Goal: Task Accomplishment & Management: Manage account settings

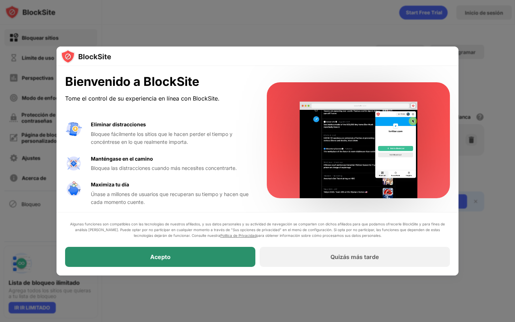
click at [211, 258] on div "Acepto" at bounding box center [160, 257] width 190 height 20
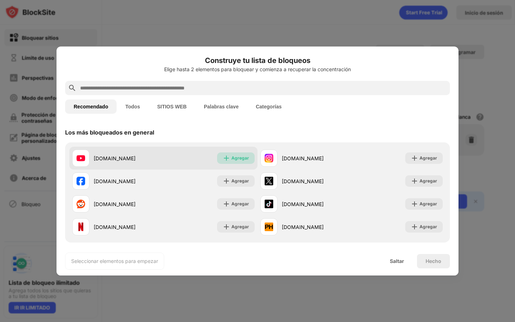
click at [253, 157] on div "Agregar" at bounding box center [236, 157] width 38 height 11
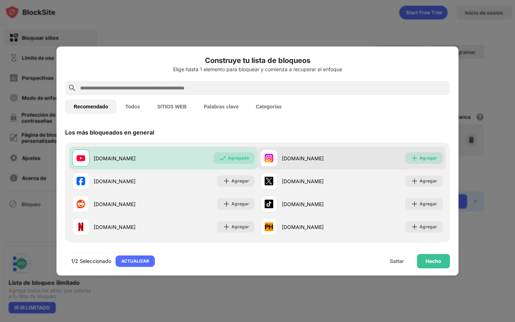
click at [427, 154] on div "Agregar" at bounding box center [424, 157] width 38 height 11
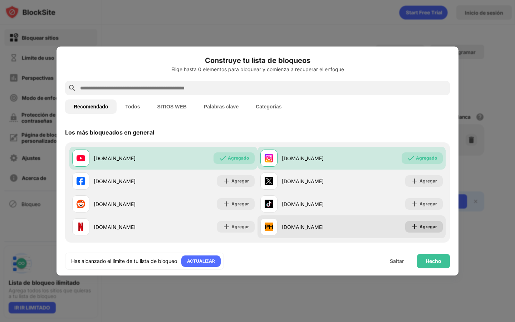
click at [430, 228] on font "Agregar" at bounding box center [429, 226] width 18 height 5
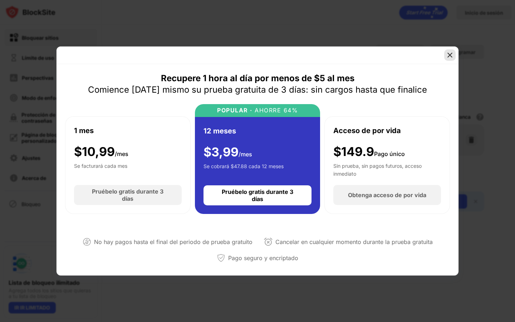
click at [447, 52] on img at bounding box center [449, 55] width 7 height 7
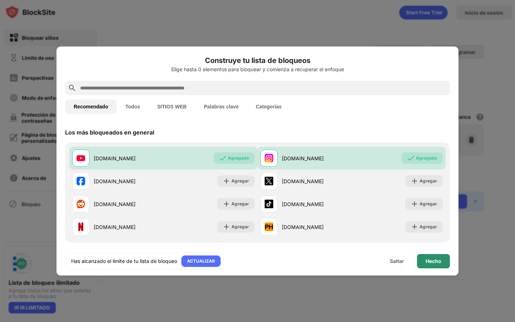
click at [434, 259] on font "Hecho" at bounding box center [434, 261] width 16 height 6
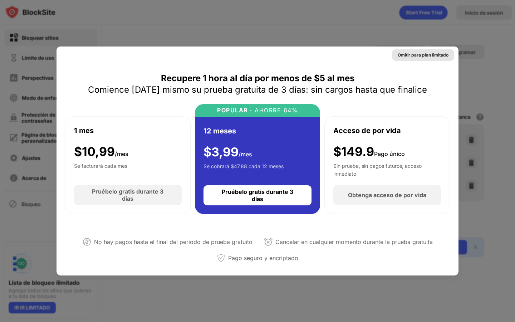
click at [426, 57] on font "Omitir para plan limitado" at bounding box center [423, 54] width 51 height 5
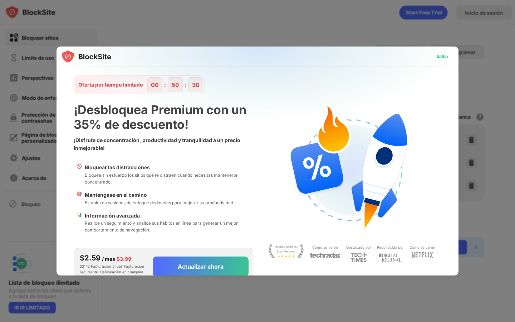
click at [436, 55] on font "Saltar" at bounding box center [442, 56] width 12 height 5
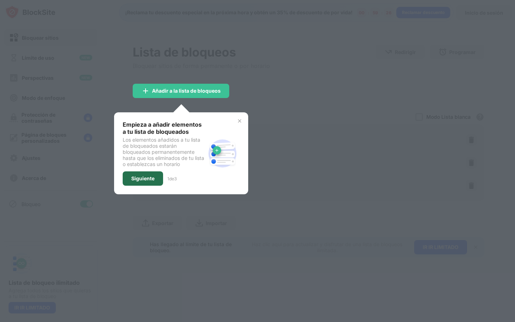
click at [150, 178] on font "Siguiente" at bounding box center [142, 178] width 23 height 6
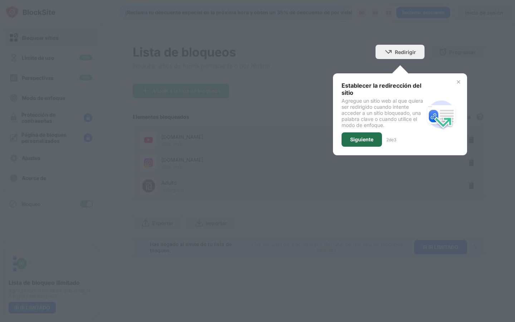
click at [369, 143] on div "Siguiente" at bounding box center [362, 139] width 40 height 14
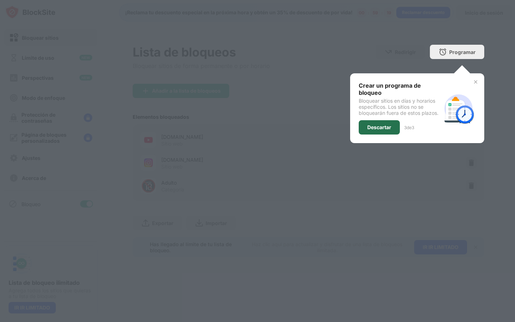
click at [381, 124] on font "Descartar" at bounding box center [379, 127] width 24 height 6
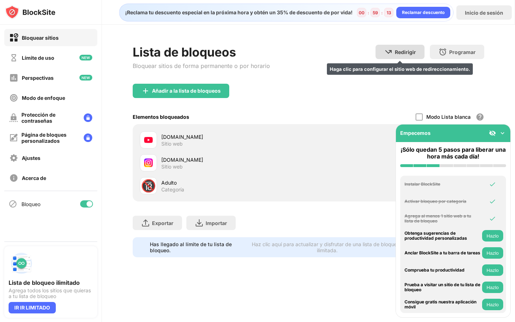
click at [396, 54] on div "Redirigir Haga clic para configurar el sitio web de redireccionamiento." at bounding box center [400, 52] width 49 height 14
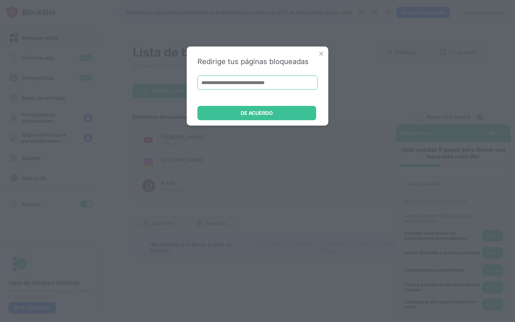
click at [274, 80] on input at bounding box center [257, 82] width 120 height 14
click at [276, 83] on input at bounding box center [257, 82] width 120 height 14
paste input "**********"
type input "**********"
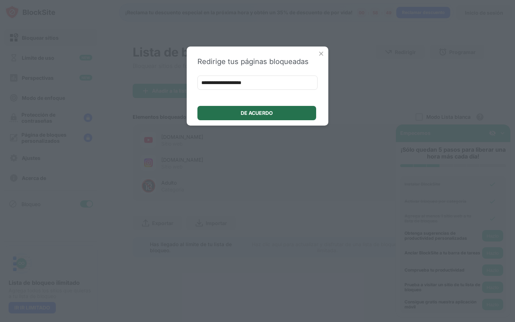
click at [264, 111] on font "DE ACUERDO" at bounding box center [257, 113] width 32 height 6
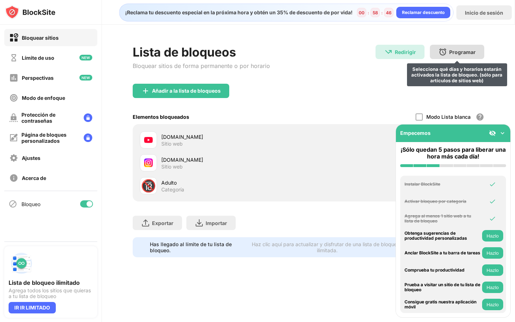
click at [450, 52] on font "Programar" at bounding box center [462, 52] width 26 height 6
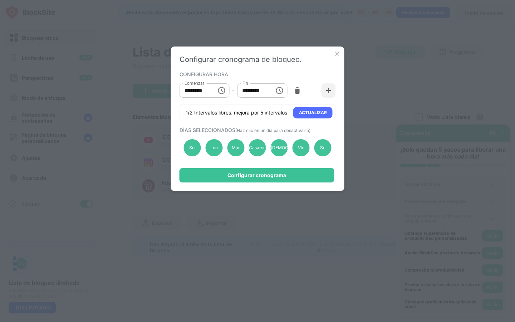
click at [338, 53] on img at bounding box center [337, 53] width 7 height 7
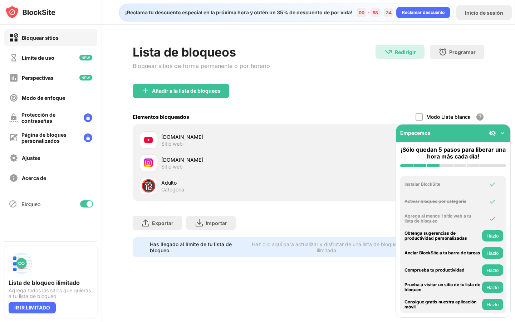
click at [506, 132] on div "Empecemos" at bounding box center [453, 133] width 114 height 18
click at [503, 133] on img at bounding box center [502, 132] width 7 height 7
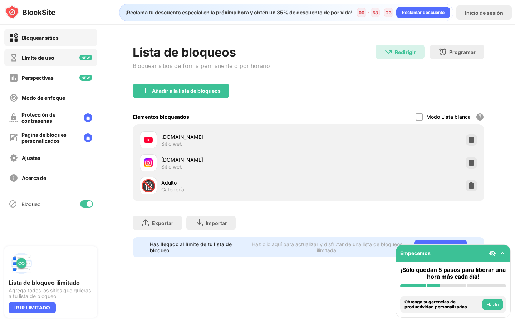
click at [59, 62] on div "Límite de uso" at bounding box center [50, 57] width 93 height 17
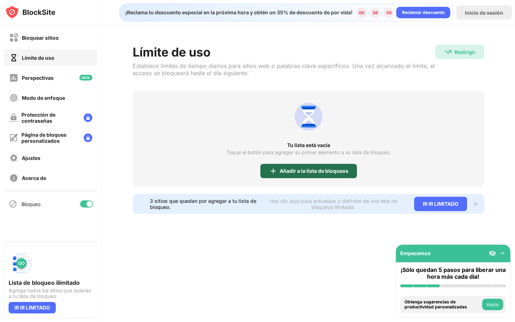
click at [314, 173] on div "Añadir a la lista de bloqueos" at bounding box center [308, 171] width 97 height 14
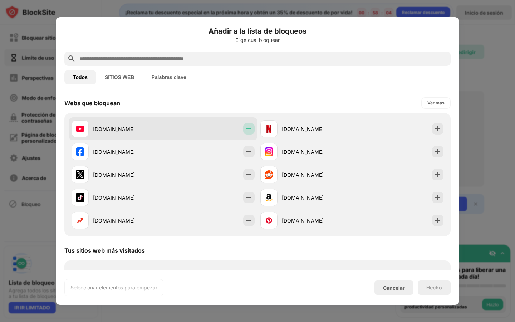
click at [250, 129] on img at bounding box center [248, 128] width 7 height 7
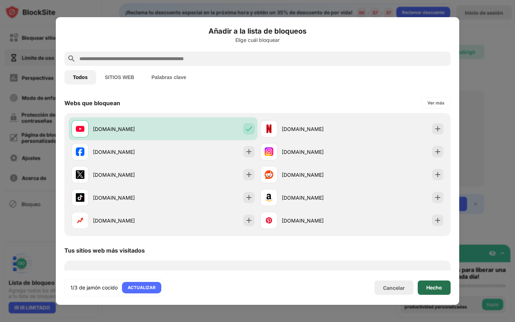
click at [431, 288] on font "Hecho" at bounding box center [434, 287] width 16 height 6
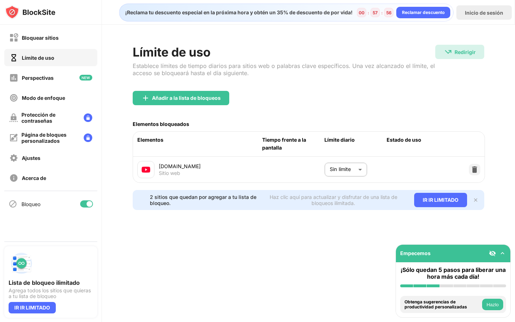
click at [354, 168] on body "Bloquear sitios Límite de uso Perspectivas Modo de enfoque Protección de contra…" at bounding box center [257, 161] width 515 height 322
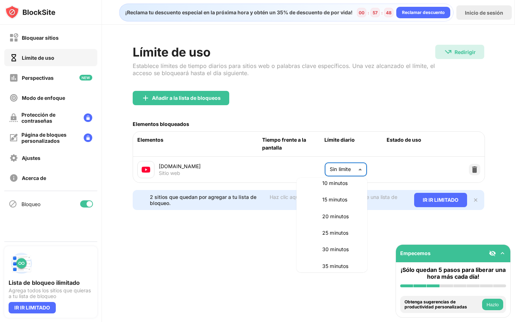
scroll to position [47, 0]
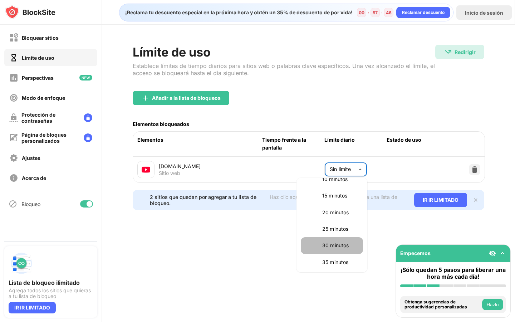
click at [334, 240] on li "30 minutos" at bounding box center [332, 245] width 62 height 16
type input "**"
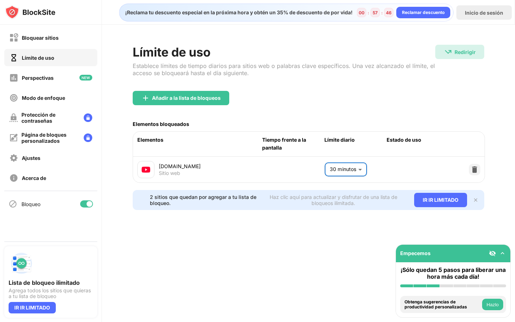
click at [302, 234] on div "¡Reclama tu descuento especial en la próxima hora y obtén un 35% de descuento d…" at bounding box center [308, 161] width 413 height 322
click at [57, 77] on div "Perspectivas" at bounding box center [50, 77] width 93 height 17
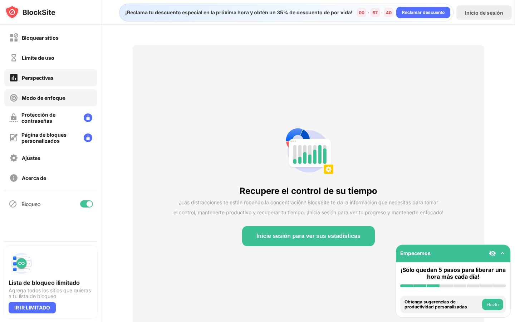
click at [48, 101] on div "Modo de enfoque" at bounding box center [37, 97] width 56 height 9
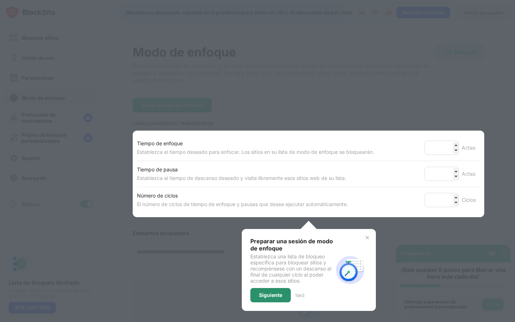
click at [273, 294] on font "Siguiente" at bounding box center [270, 295] width 23 height 6
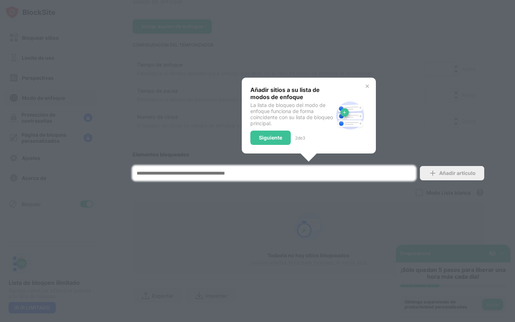
scroll to position [86, 0]
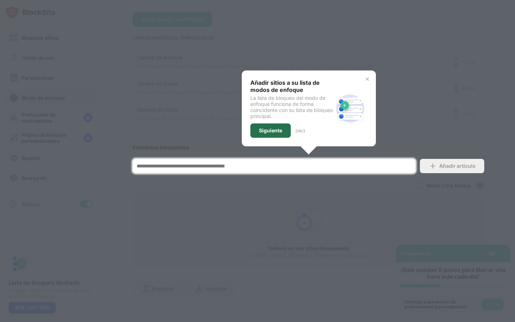
click at [274, 132] on font "Siguiente" at bounding box center [270, 130] width 23 height 6
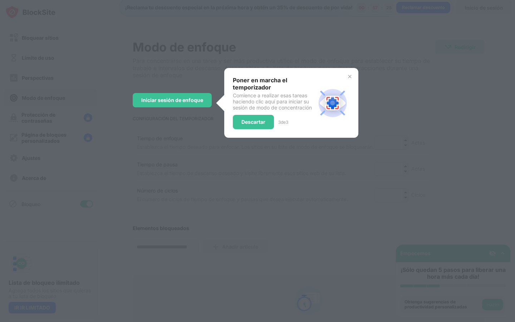
scroll to position [0, 0]
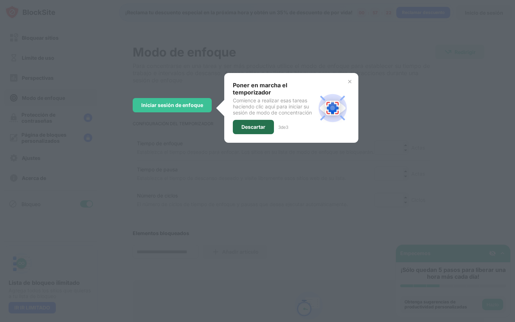
click at [260, 129] on font "Descartar" at bounding box center [253, 127] width 24 height 6
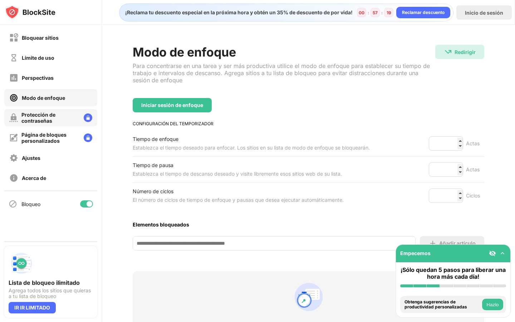
click at [55, 122] on div "Protección de contraseñas" at bounding box center [49, 118] width 57 height 12
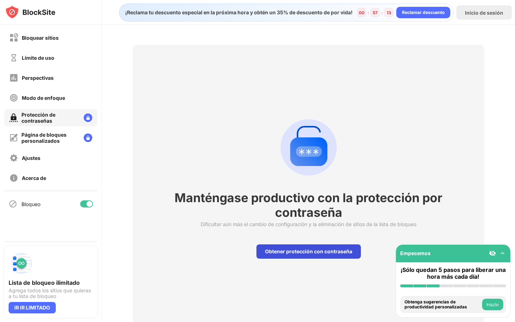
click at [309, 252] on font "Obtener protección con contraseña" at bounding box center [308, 251] width 87 height 6
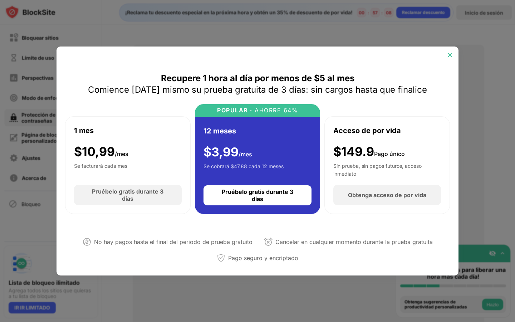
click at [449, 51] on div at bounding box center [449, 54] width 11 height 11
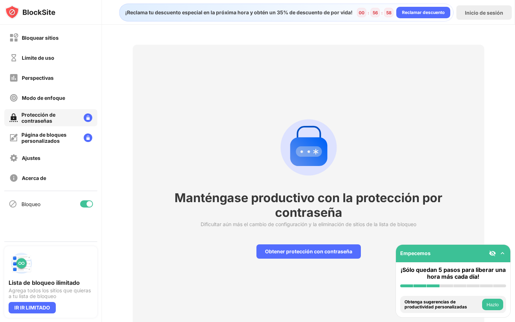
click at [253, 111] on div "Manténgase productivo con la protección por contraseña Dificultar aún más el ca…" at bounding box center [308, 186] width 351 height 282
click at [38, 35] on font "Bloquear sitios" at bounding box center [40, 38] width 37 height 6
